Goal: Information Seeking & Learning: Find specific fact

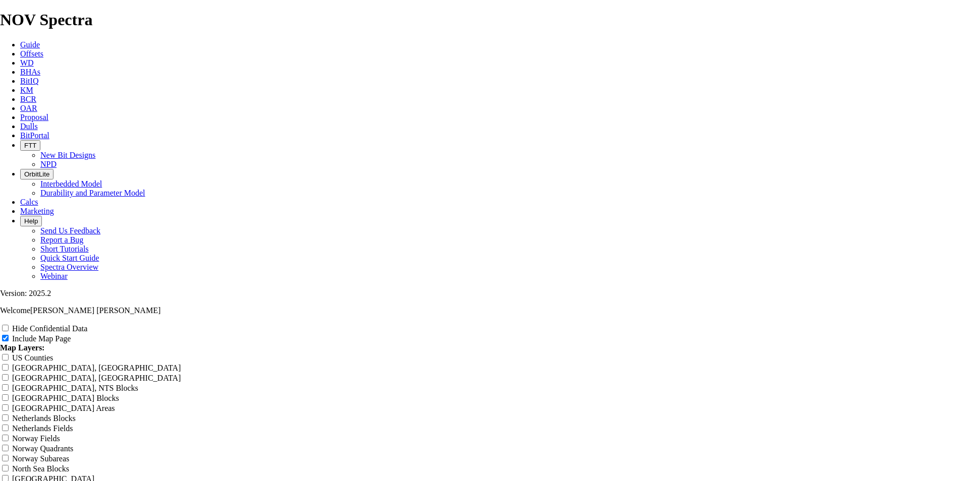
scroll to position [740, 0]
click at [24, 217] on icon "button" at bounding box center [24, 221] width 0 height 8
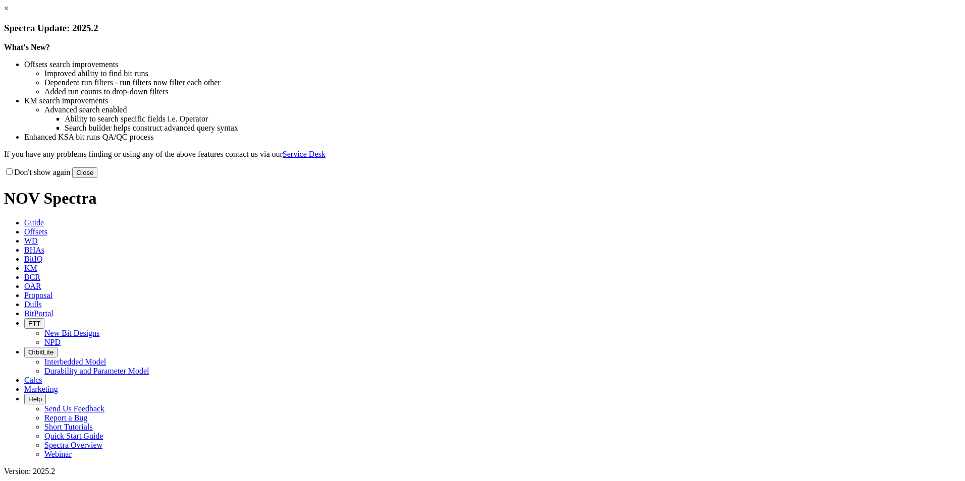
click at [97, 178] on button "Close" at bounding box center [84, 173] width 25 height 11
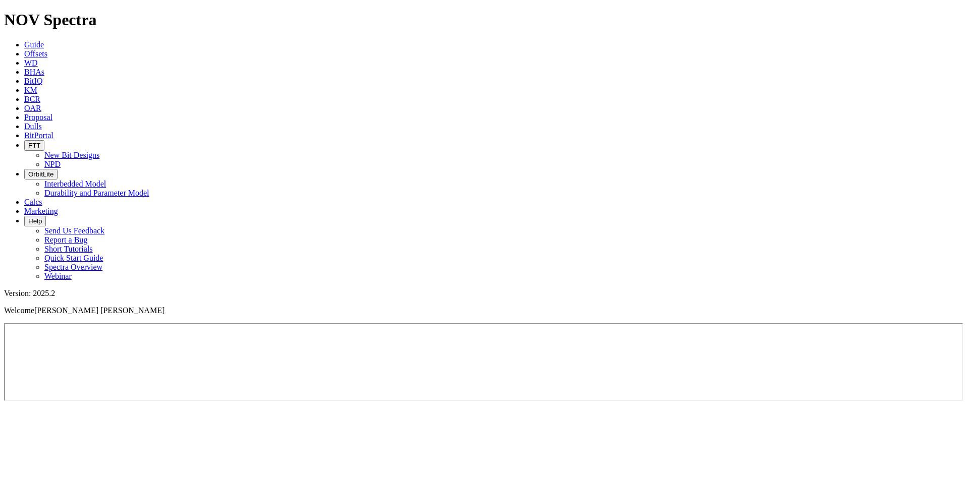
click at [47, 49] on link "Offsets" at bounding box center [35, 53] width 23 height 9
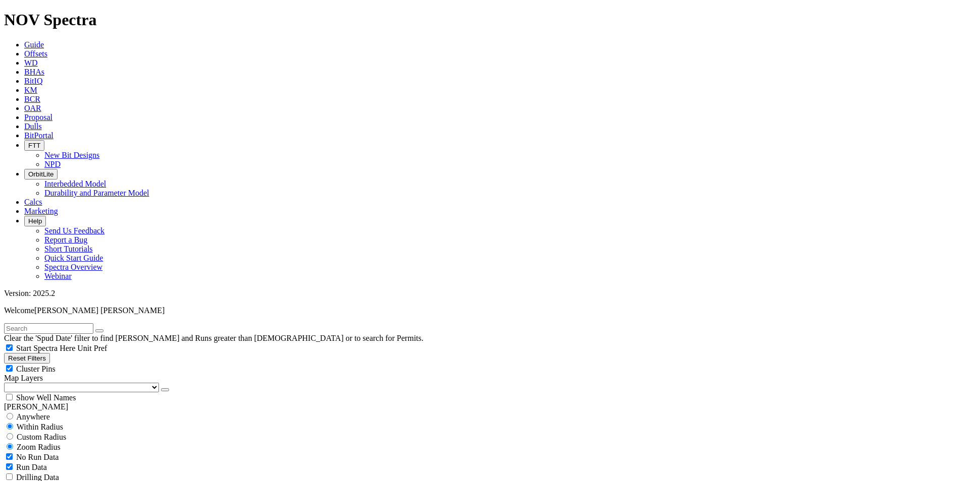
click at [83, 323] on input "text" at bounding box center [48, 328] width 89 height 11
type input "Shishito"
click at [13, 413] on input "radio" at bounding box center [10, 416] width 7 height 7
radio input "true"
radio input "false"
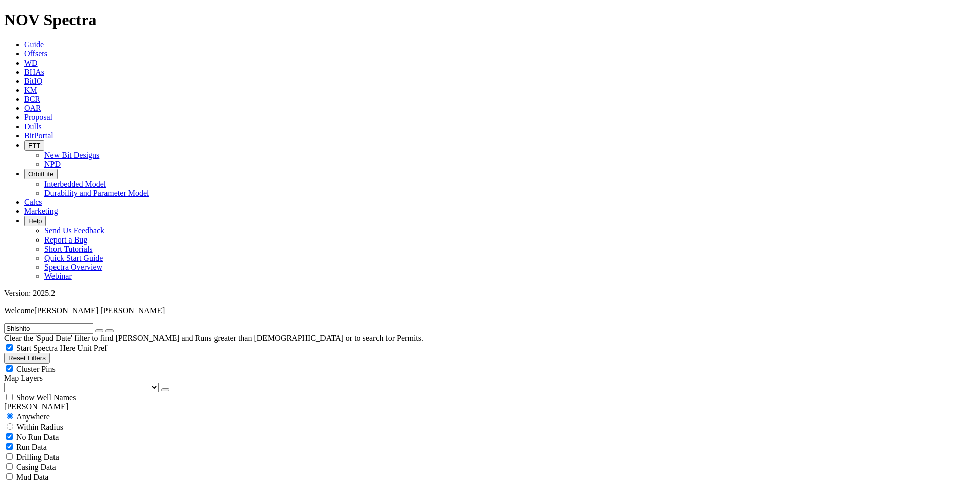
click at [114, 329] on button "submit" at bounding box center [109, 330] width 8 height 3
radio input "false"
radio input "true"
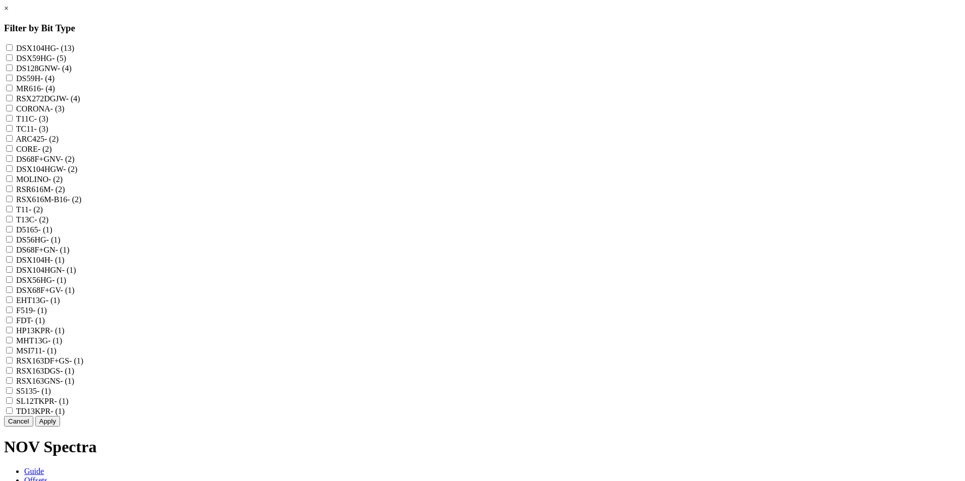
click at [13, 112] on input "CORONA - (3)" at bounding box center [9, 108] width 7 height 7
click at [417, 114] on div "CORONA - (3)" at bounding box center [482, 108] width 957 height 10
click at [13, 112] on input "CORONA - (3)" at bounding box center [9, 108] width 7 height 7
checkbox input "false"
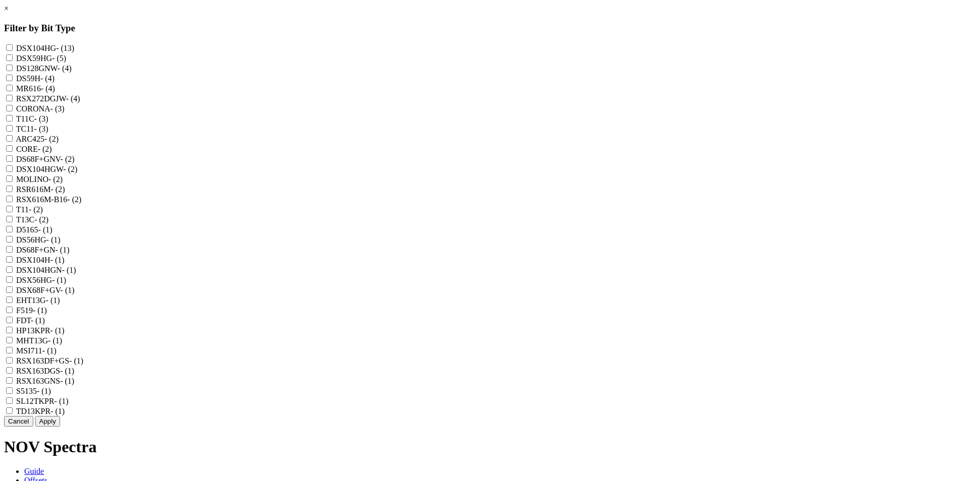
click at [13, 50] on input "DSX104HG - (13)" at bounding box center [9, 47] width 7 height 7
checkbox input "true"
click at [13, 60] on input "DSX59HG - (5)" at bounding box center [9, 57] width 7 height 7
checkbox input "true"
click at [13, 71] on input "DS128GNW - (4)" at bounding box center [9, 68] width 7 height 7
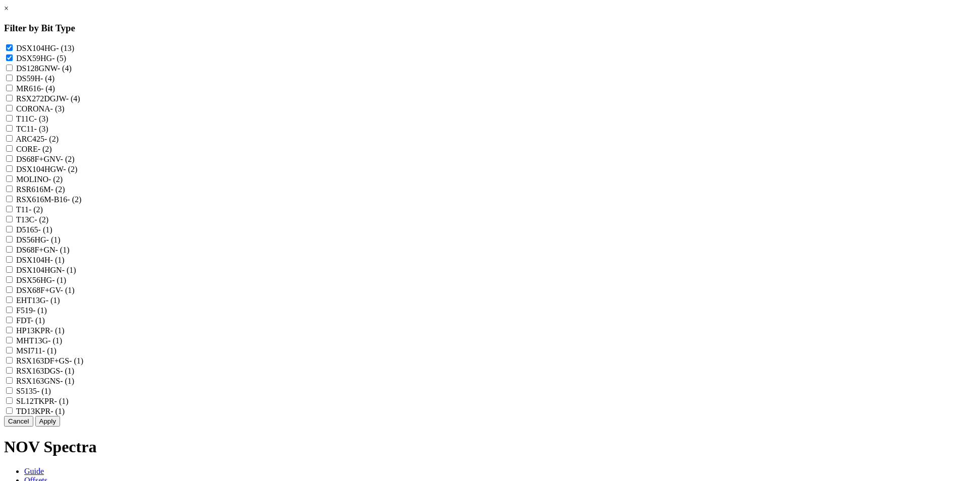
checkbox input "true"
click at [13, 81] on input "DS59H - (4)" at bounding box center [9, 78] width 7 height 7
checkbox input "true"
click at [13, 91] on input "MR616 - (4)" at bounding box center [9, 88] width 7 height 7
checkbox input "true"
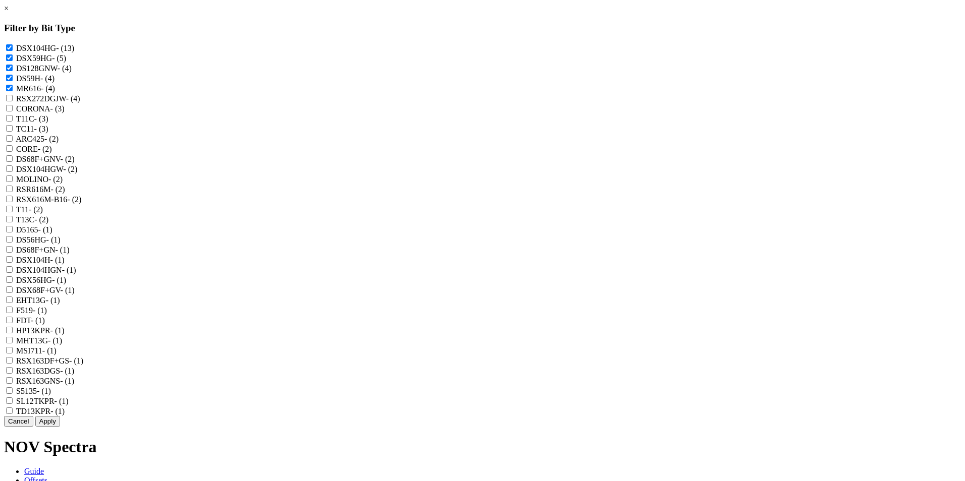
click at [13, 101] on input "RSX272DGJW - (4)" at bounding box center [9, 98] width 7 height 7
checkbox input "true"
click at [13, 122] on input "T11C - (3)" at bounding box center [9, 118] width 7 height 7
checkbox input "true"
click at [13, 132] on input "TC11 - (3)" at bounding box center [9, 128] width 7 height 7
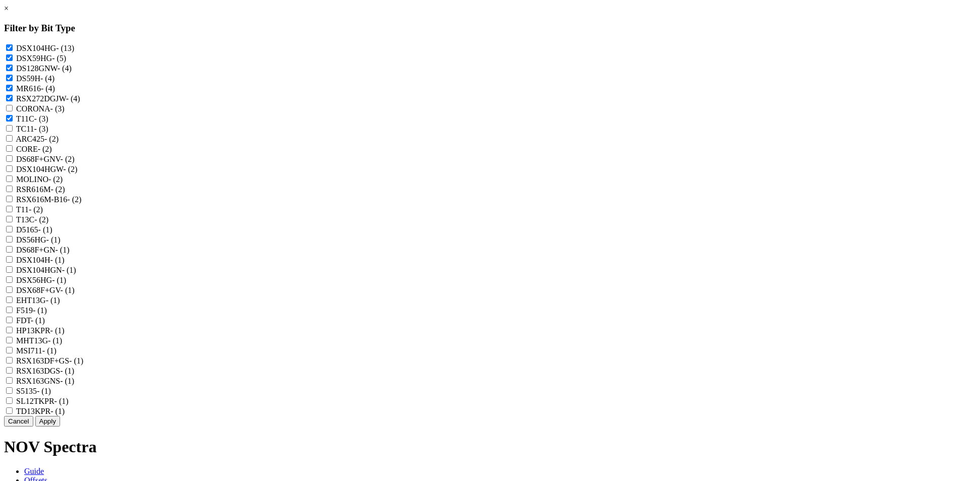
checkbox input "true"
click at [13, 162] on input "DS68F+GNV - (2)" at bounding box center [9, 158] width 7 height 7
checkbox input "true"
click at [13, 172] on input "DSX104HGW - (2)" at bounding box center [9, 169] width 7 height 7
checkbox input "true"
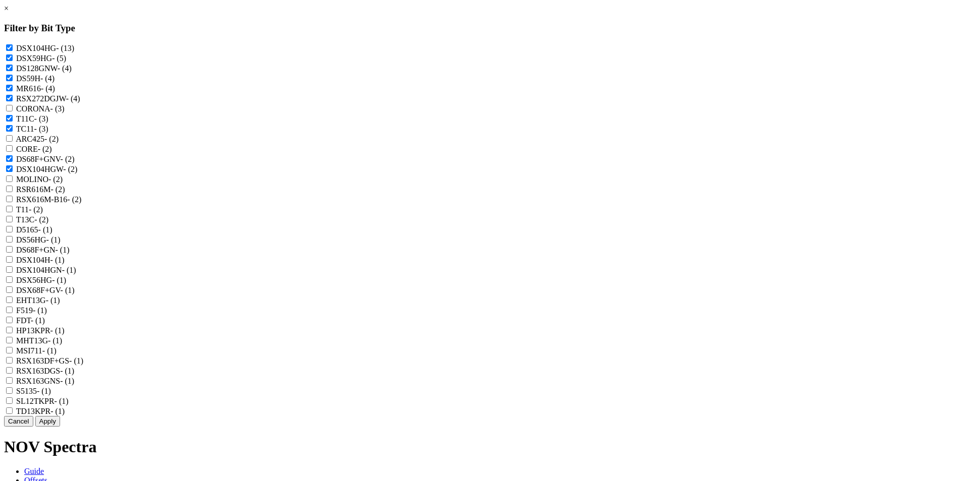
click at [13, 192] on input "RSR616M - (2)" at bounding box center [9, 189] width 7 height 7
checkbox input "true"
click at [13, 202] on input "RSX616M-B16 - (2)" at bounding box center [9, 199] width 7 height 7
checkbox input "true"
click at [13, 212] on input "T11 - (2)" at bounding box center [9, 209] width 7 height 7
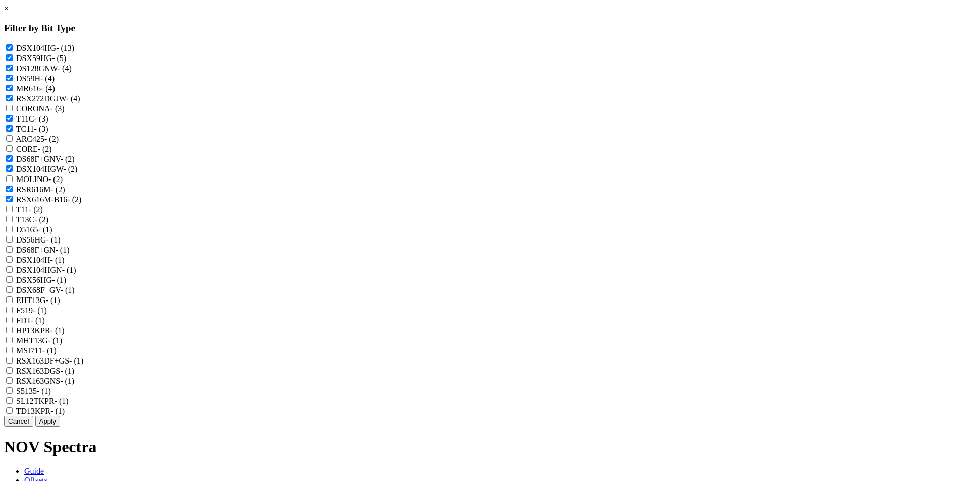
checkbox input "true"
click at [13, 223] on input "T13C - (2)" at bounding box center [9, 219] width 7 height 7
checkbox input "true"
click at [13, 233] on input "D5165 - (1)" at bounding box center [9, 229] width 7 height 7
checkbox input "true"
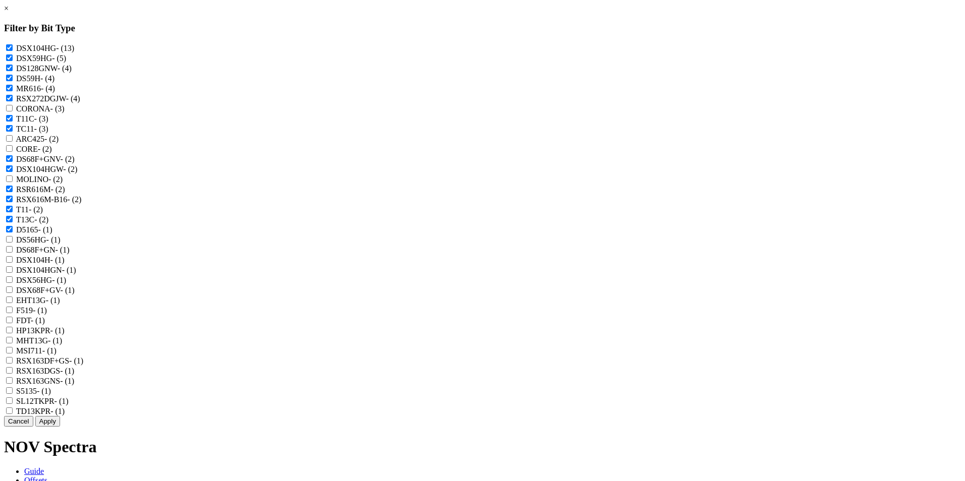
click at [13, 243] on input "DS56HG - (1)" at bounding box center [9, 239] width 7 height 7
checkbox input "true"
click at [13, 253] on input "DS68F+GN - (1)" at bounding box center [9, 249] width 7 height 7
checkbox input "true"
click at [13, 263] on input "DSX104H - (1)" at bounding box center [9, 259] width 7 height 7
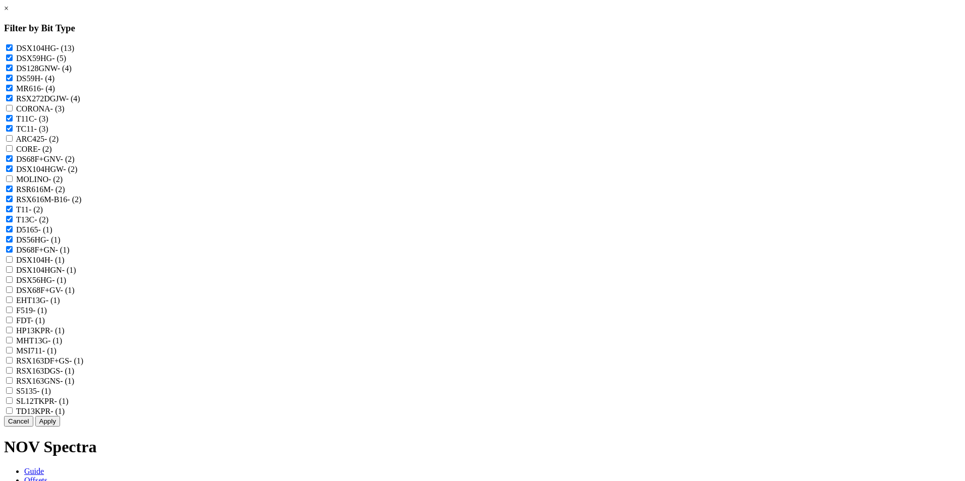
checkbox input "true"
click at [13, 273] on input "DSX104HGN - (1)" at bounding box center [9, 269] width 7 height 7
checkbox input "true"
click at [13, 277] on input "DSX56HG - (1)" at bounding box center [9, 280] width 7 height 7
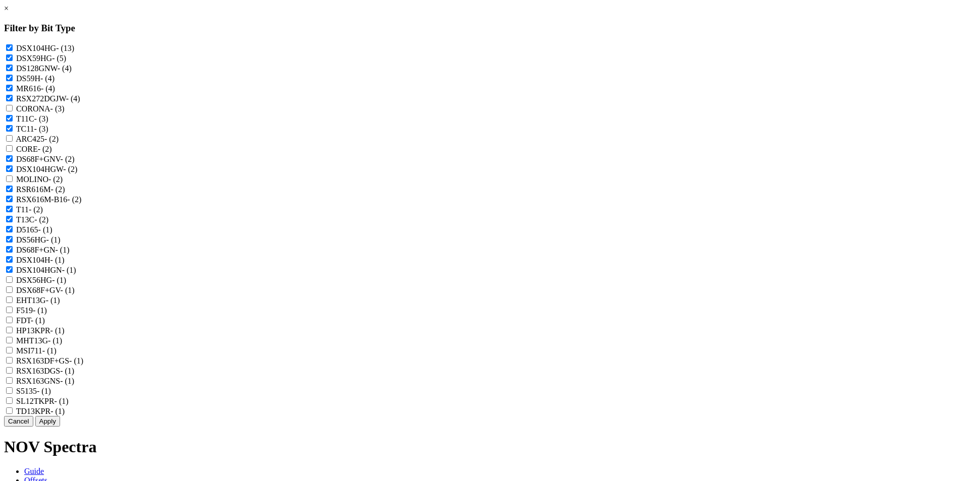
checkbox input "true"
click at [13, 287] on input "DSX68F+GV - (1)" at bounding box center [9, 290] width 7 height 7
checkbox input "true"
click at [13, 307] on input "F519 - (1)" at bounding box center [9, 310] width 7 height 7
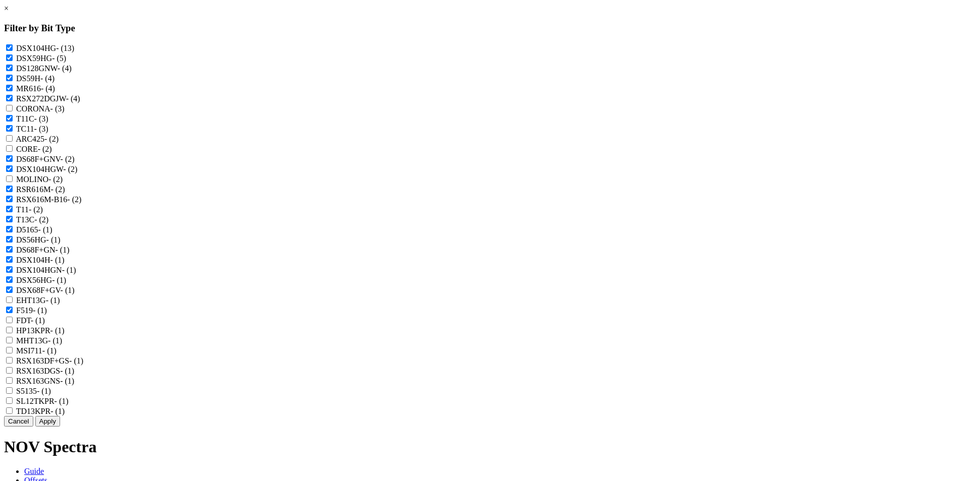
checkbox input "false"
click at [13, 327] on input "HP13KPR - (1)" at bounding box center [9, 330] width 7 height 7
checkbox input "false"
click at [13, 347] on input "MSI711 - (1)" at bounding box center [9, 350] width 7 height 7
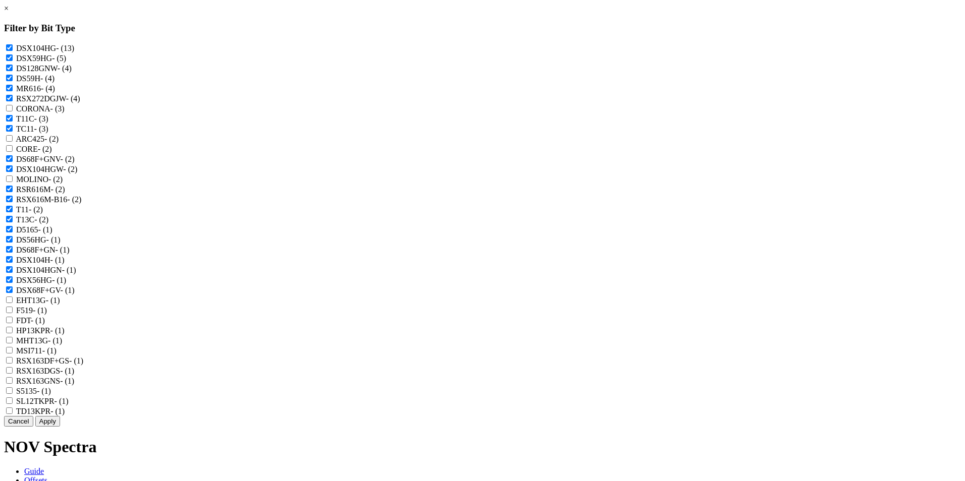
checkbox input "true"
click at [13, 357] on input "RSX163DF+GS - (1)" at bounding box center [9, 360] width 7 height 7
checkbox input "true"
click at [13, 367] on input "RSX163DGS - (1)" at bounding box center [9, 370] width 7 height 7
checkbox input "true"
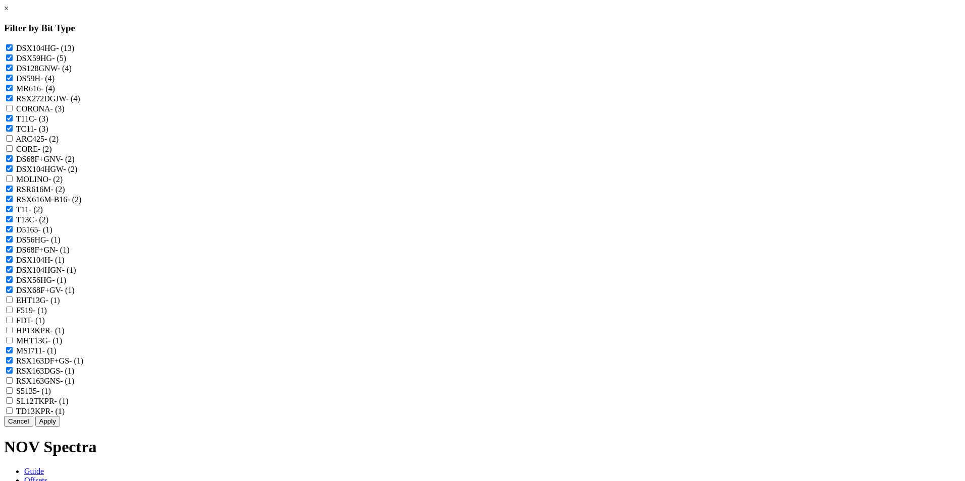
click at [13, 377] on input "RSX163GNS - (1)" at bounding box center [9, 380] width 7 height 7
checkbox input "true"
click at [13, 394] on input "S5135 - (1)" at bounding box center [9, 391] width 7 height 7
checkbox input "true"
click at [13, 307] on input "F519 - (1)" at bounding box center [9, 310] width 7 height 7
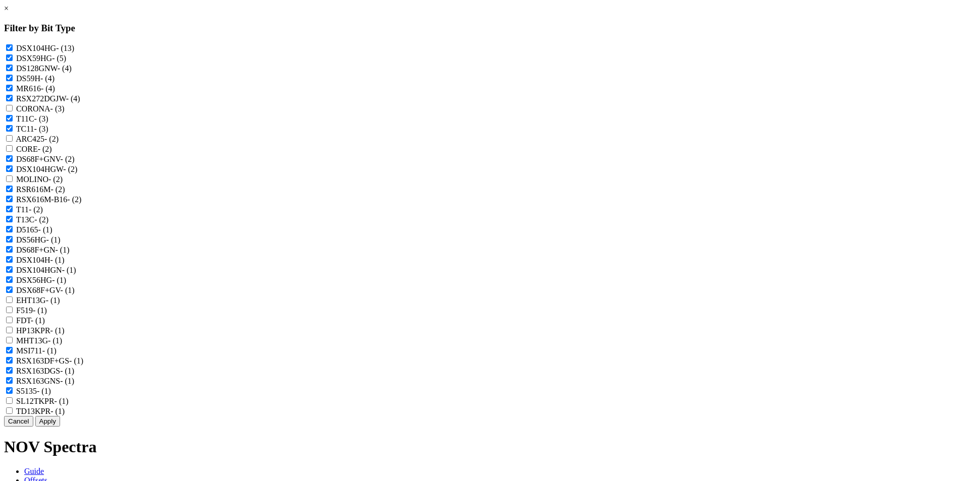
checkbox input "true"
click at [60, 427] on button "Apply" at bounding box center [47, 421] width 25 height 11
checkbox input "false"
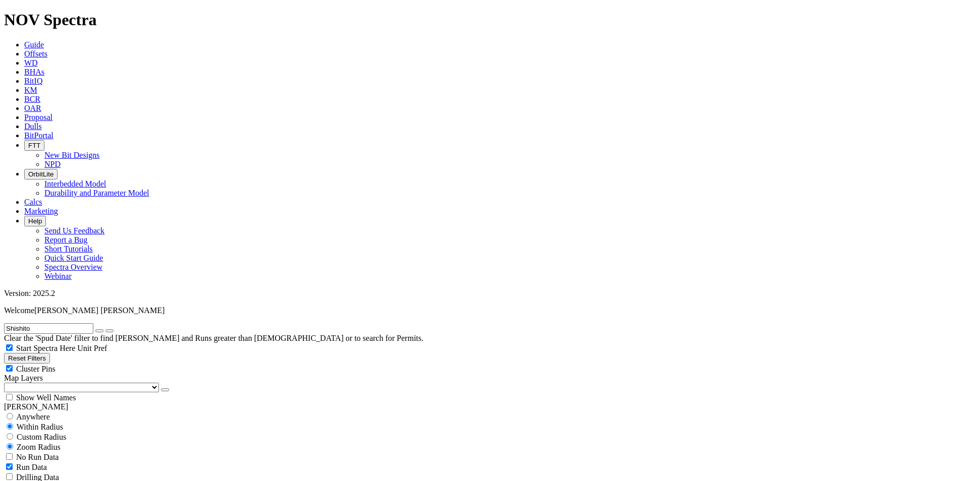
scroll to position [3152, 0]
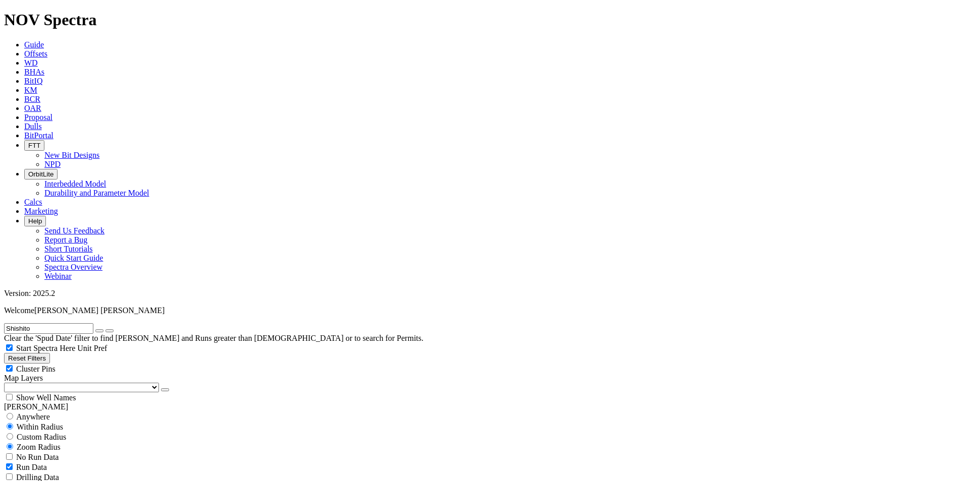
select select "? number:12.25 ?"
click at [13, 413] on input "radio" at bounding box center [10, 416] width 7 height 7
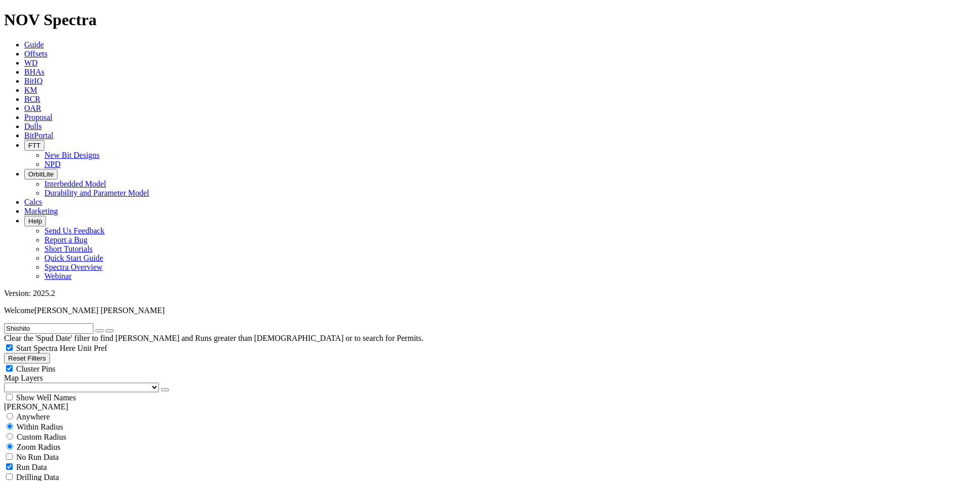
radio input "true"
radio input "false"
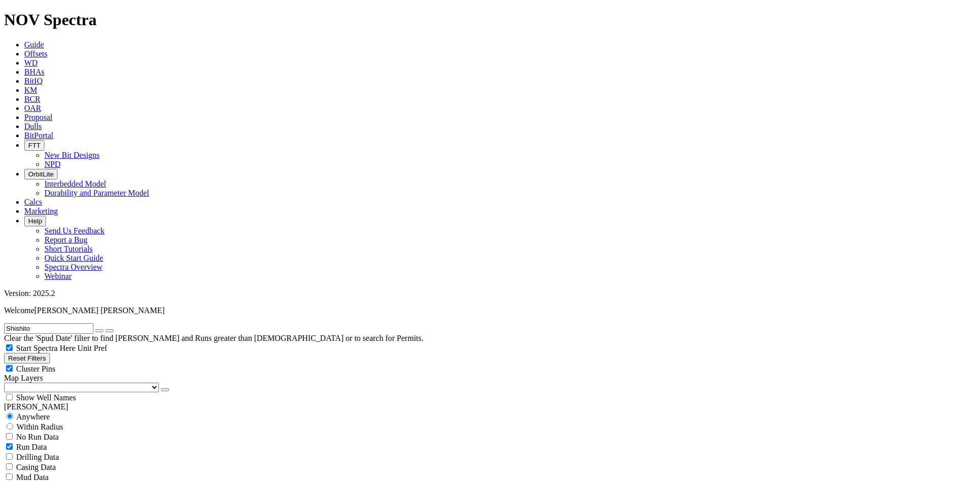
radio input "false"
radio input "true"
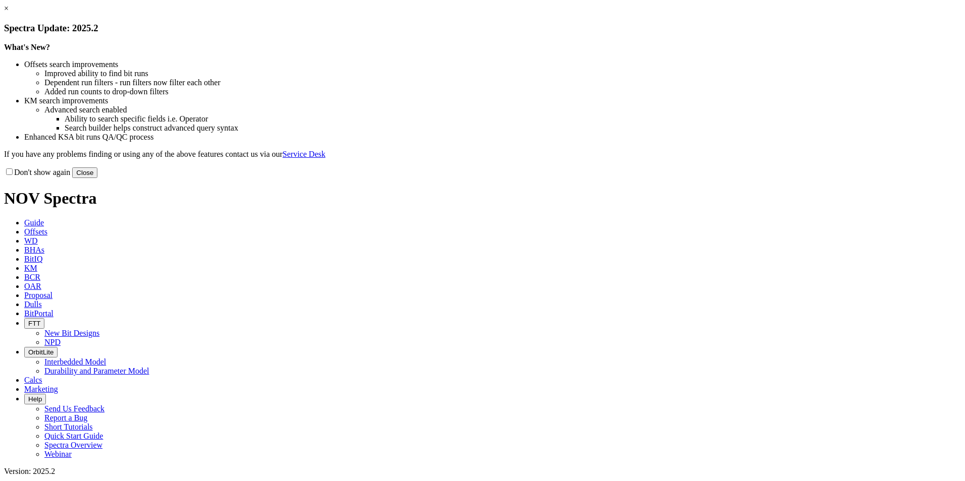
click at [97, 178] on button "Close" at bounding box center [84, 173] width 25 height 11
